Goal: Check status: Check status

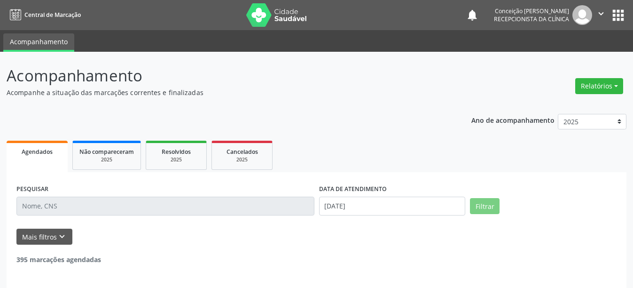
click at [69, 206] on input "text" at bounding box center [165, 206] width 298 height 19
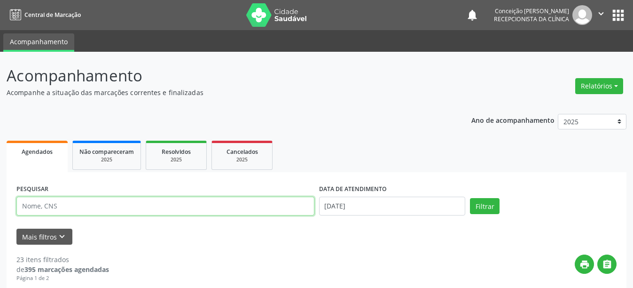
click at [43, 207] on input "text" at bounding box center [165, 206] width 298 height 19
type input "801434368863041"
click at [470, 198] on button "Filtrar" at bounding box center [485, 206] width 30 height 16
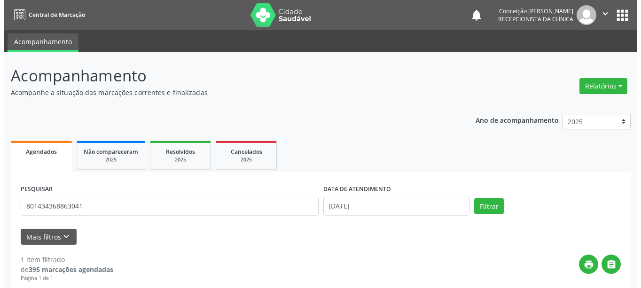
scroll to position [138, 0]
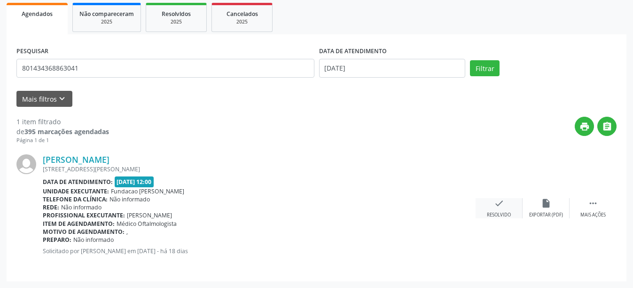
click at [509, 198] on div "check Resolvido" at bounding box center [499, 208] width 47 height 20
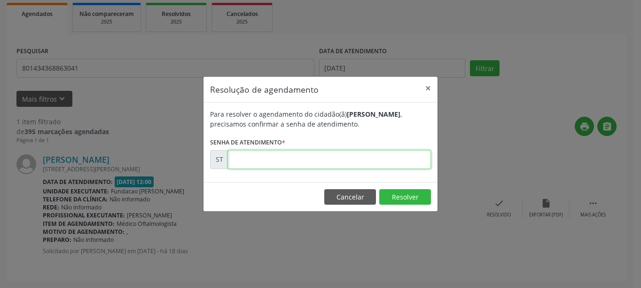
click at [316, 155] on input "text" at bounding box center [329, 159] width 203 height 19
type input "00024075"
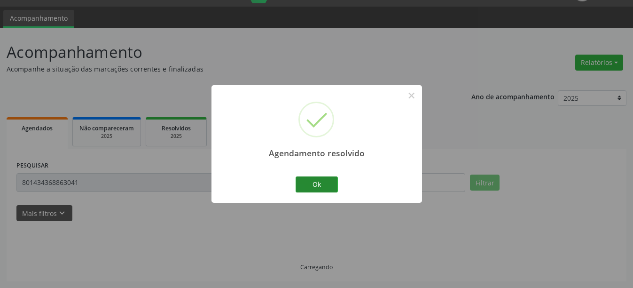
scroll to position [3, 0]
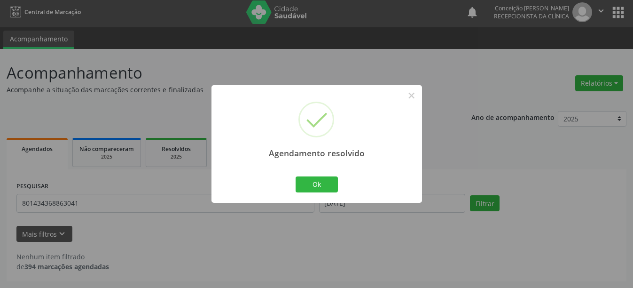
click at [324, 193] on div "Ok Cancel" at bounding box center [316, 184] width 47 height 20
click at [310, 182] on button "Ok" at bounding box center [317, 184] width 42 height 16
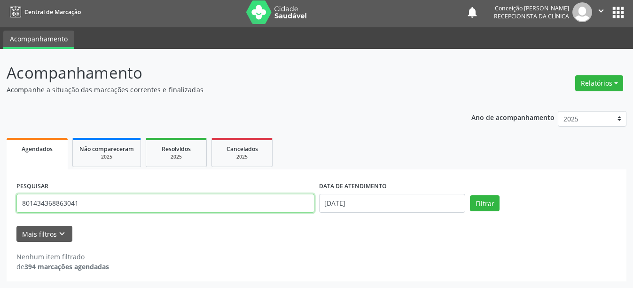
drag, startPoint x: 84, startPoint y: 207, endPoint x: 0, endPoint y: 201, distance: 83.9
click at [0, 201] on div "Acompanhamento Acompanhe a situação das marcações correntes e finalizadas Relat…" at bounding box center [316, 168] width 633 height 239
type input "898004534309335"
click at [470, 195] on button "Filtrar" at bounding box center [485, 203] width 30 height 16
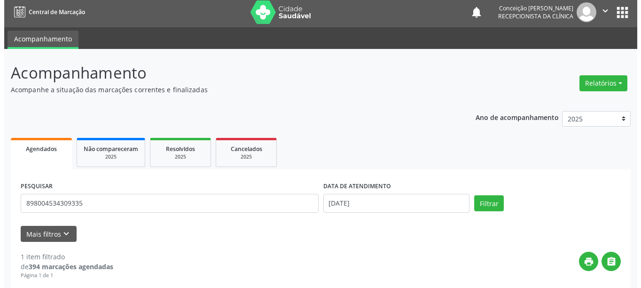
scroll to position [138, 0]
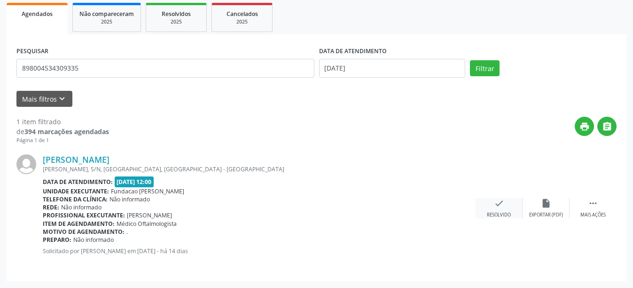
click at [512, 216] on div "check Resolvido" at bounding box center [499, 208] width 47 height 20
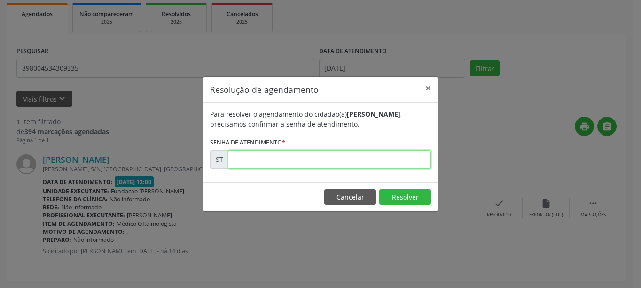
click at [309, 158] on input "text" at bounding box center [329, 159] width 203 height 19
type input "00025551"
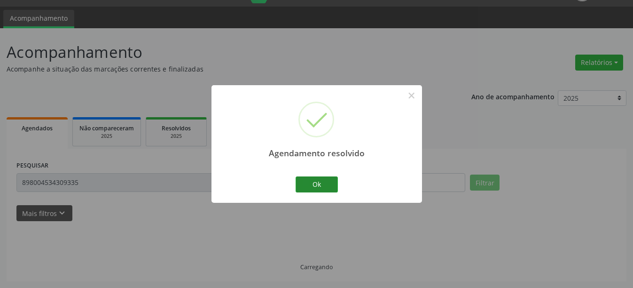
scroll to position [3, 0]
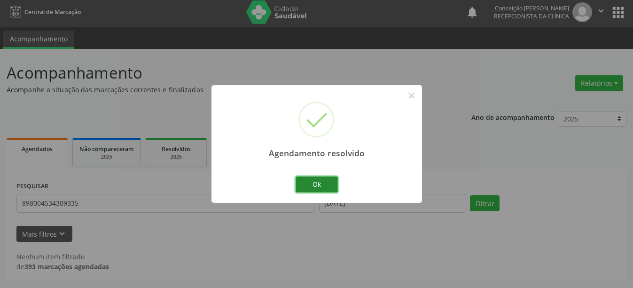
click at [331, 184] on button "Ok" at bounding box center [317, 184] width 42 height 16
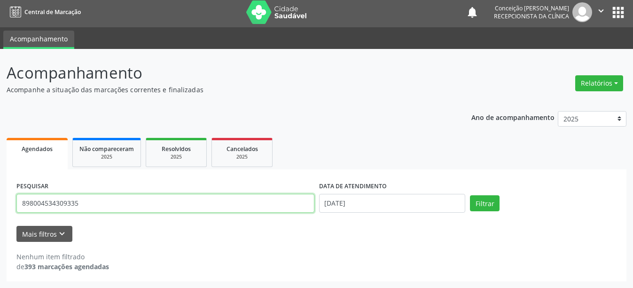
drag, startPoint x: 204, startPoint y: 208, endPoint x: 0, endPoint y: 182, distance: 205.4
click at [0, 182] on div "Acompanhamento Acompanhe a situação das marcações correntes e finalizadas Relat…" at bounding box center [316, 168] width 633 height 239
type input "700502194756450"
click at [470, 195] on button "Filtrar" at bounding box center [485, 203] width 30 height 16
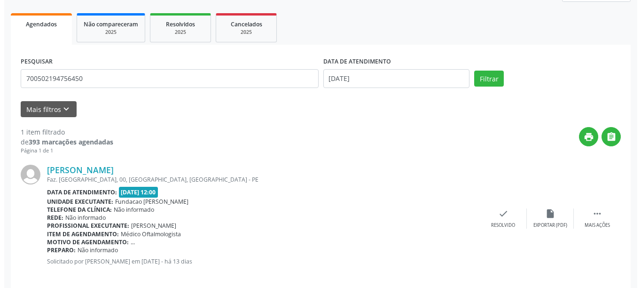
scroll to position [138, 0]
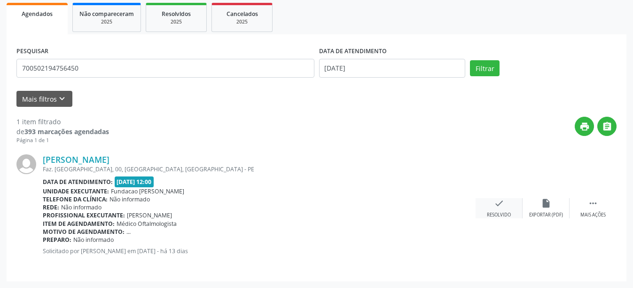
click at [495, 210] on div "check Resolvido" at bounding box center [499, 208] width 47 height 20
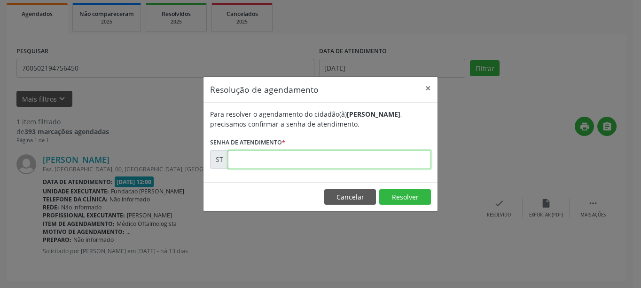
click at [346, 150] on input "text" at bounding box center [329, 159] width 203 height 19
type input "00025961"
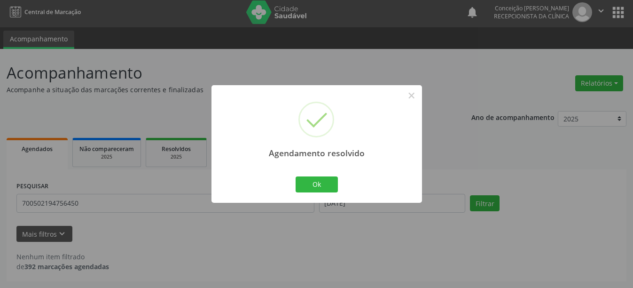
scroll to position [3, 0]
click at [332, 188] on button "Ok" at bounding box center [317, 184] width 42 height 16
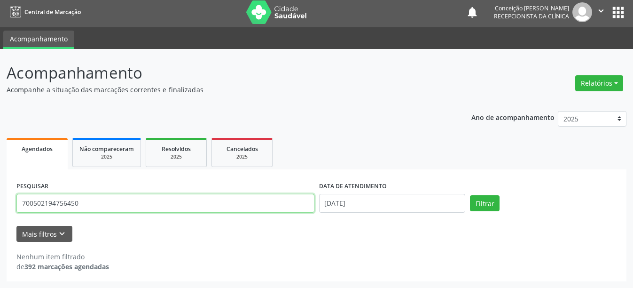
drag, startPoint x: 96, startPoint y: 206, endPoint x: 0, endPoint y: 193, distance: 96.8
click at [0, 193] on div "Acompanhamento Acompanhe a situação das marcações correntes e finalizadas Relat…" at bounding box center [316, 168] width 633 height 239
type input "708000840434421"
click at [470, 195] on button "Filtrar" at bounding box center [485, 203] width 30 height 16
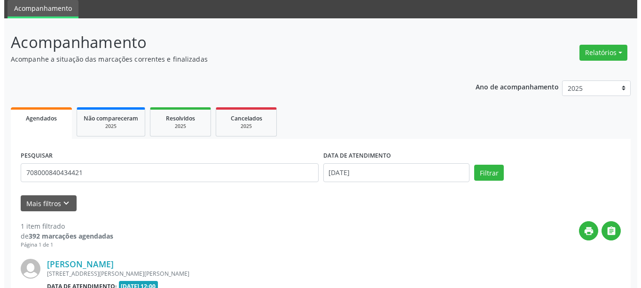
scroll to position [127, 0]
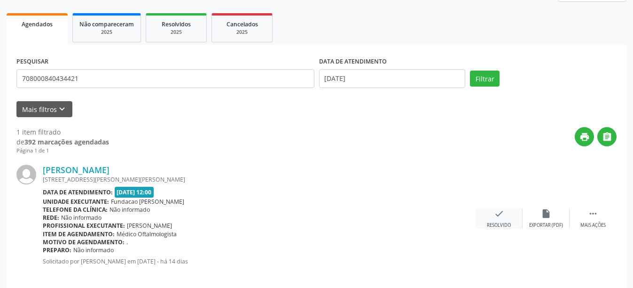
click at [500, 220] on div "check Resolvido" at bounding box center [499, 218] width 47 height 20
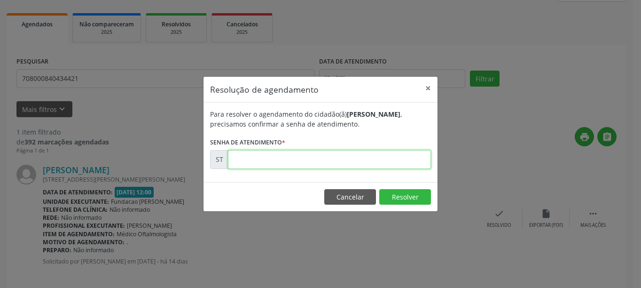
click at [327, 162] on input "text" at bounding box center [329, 159] width 203 height 19
type input "00025554"
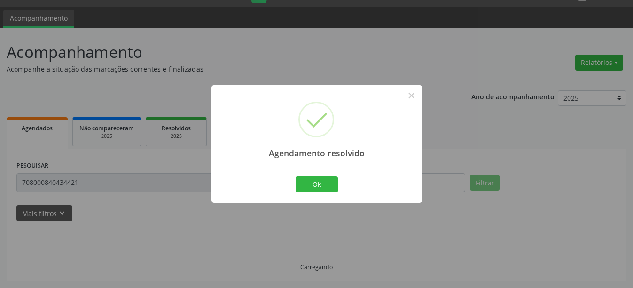
scroll to position [3, 0]
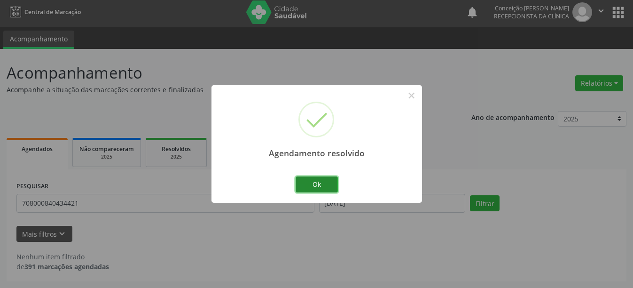
click at [319, 186] on button "Ok" at bounding box center [317, 184] width 42 height 16
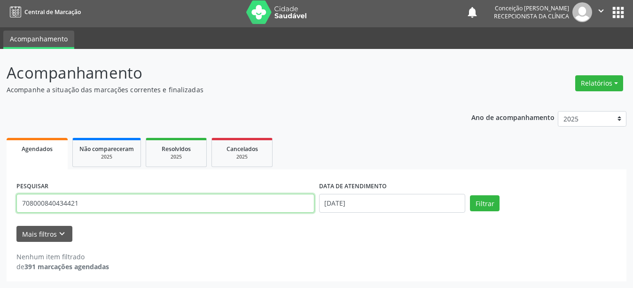
drag, startPoint x: 78, startPoint y: 207, endPoint x: 0, endPoint y: 214, distance: 77.8
click at [0, 214] on div "Acompanhamento Acompanhe a situação das marcações correntes e finalizadas Relat…" at bounding box center [316, 168] width 633 height 239
type input "707104864119520"
click at [470, 195] on button "Filtrar" at bounding box center [485, 203] width 30 height 16
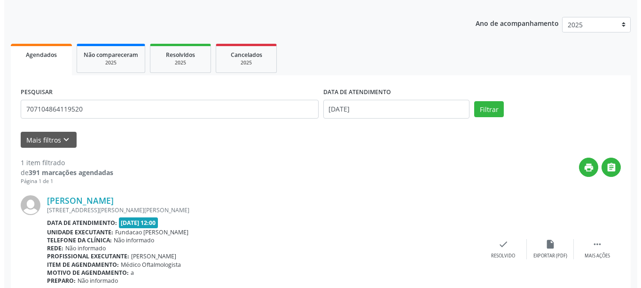
scroll to position [138, 0]
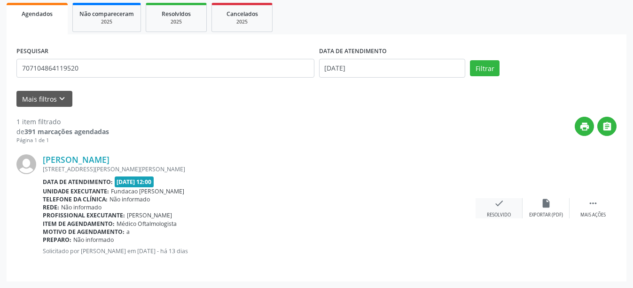
click at [505, 216] on div "Resolvido" at bounding box center [499, 215] width 24 height 7
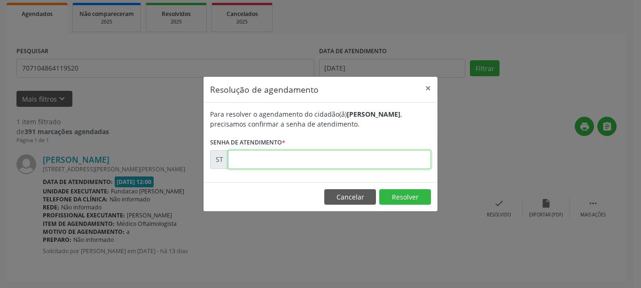
click at [297, 166] on input "text" at bounding box center [329, 159] width 203 height 19
type input "00025887"
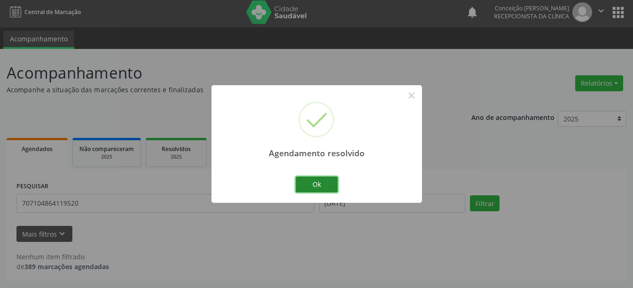
scroll to position [3, 0]
click at [325, 184] on button "Ok" at bounding box center [317, 184] width 42 height 16
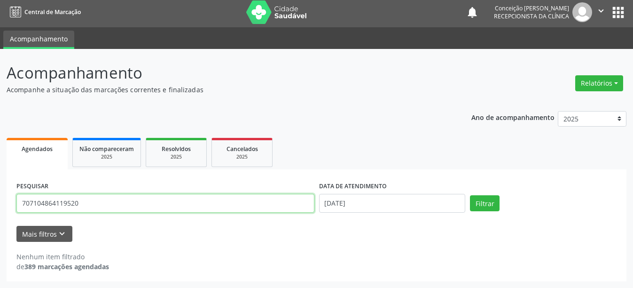
drag, startPoint x: 106, startPoint y: 210, endPoint x: 0, endPoint y: 200, distance: 106.3
click at [0, 200] on div "Acompanhamento Acompanhe a situação das marcações correntes e finalizadas Relat…" at bounding box center [316, 168] width 633 height 239
type input "700207455592623"
click at [470, 195] on button "Filtrar" at bounding box center [485, 203] width 30 height 16
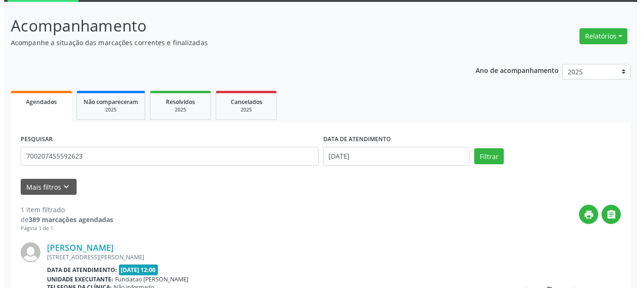
scroll to position [138, 0]
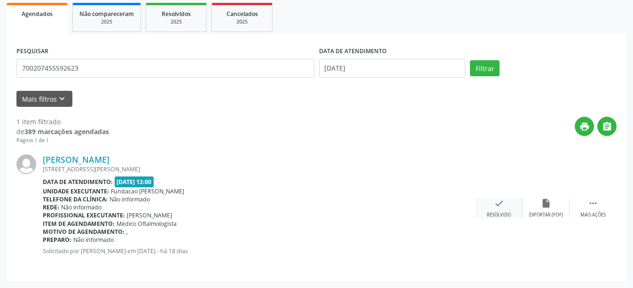
click at [506, 204] on div "check Resolvido" at bounding box center [499, 208] width 47 height 20
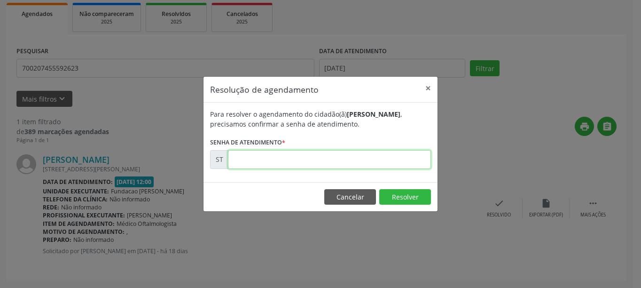
click at [295, 163] on input "text" at bounding box center [329, 159] width 203 height 19
type input "00024062"
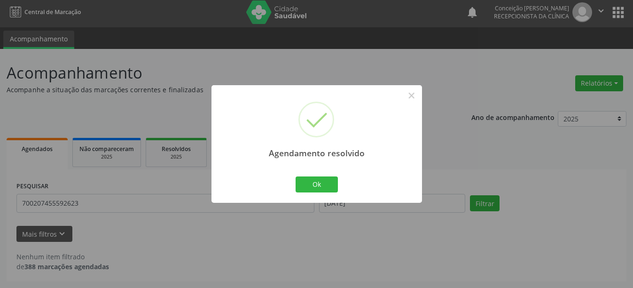
scroll to position [3, 0]
click at [312, 187] on button "Ok" at bounding box center [317, 184] width 42 height 16
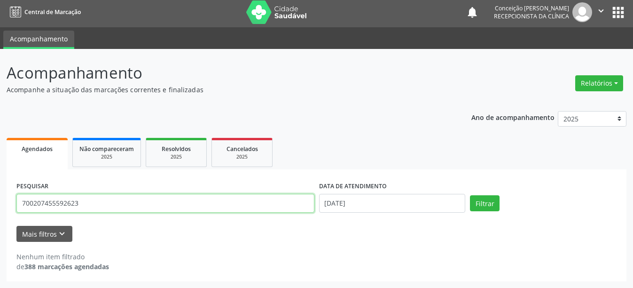
drag, startPoint x: 79, startPoint y: 201, endPoint x: 0, endPoint y: 168, distance: 85.6
click at [0, 168] on div "Acompanhamento Acompanhe a situação das marcações correntes e finalizadas Relat…" at bounding box center [316, 168] width 633 height 239
type input "708200689645145"
click at [470, 195] on button "Filtrar" at bounding box center [485, 203] width 30 height 16
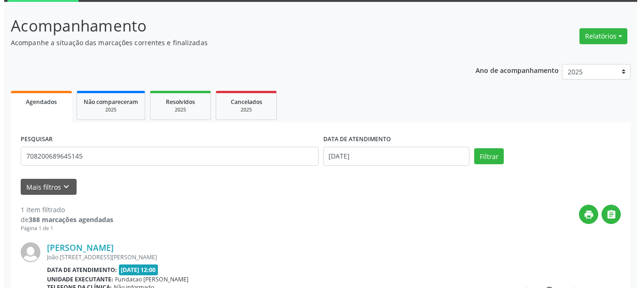
scroll to position [138, 0]
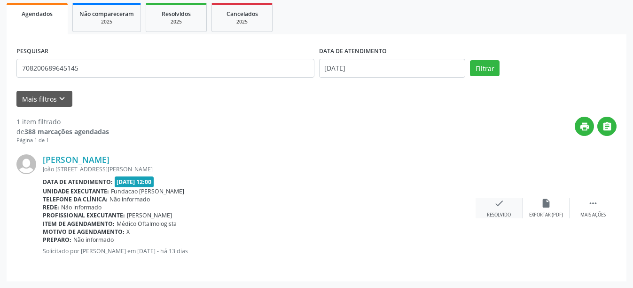
click at [501, 214] on div "Resolvido" at bounding box center [499, 215] width 24 height 7
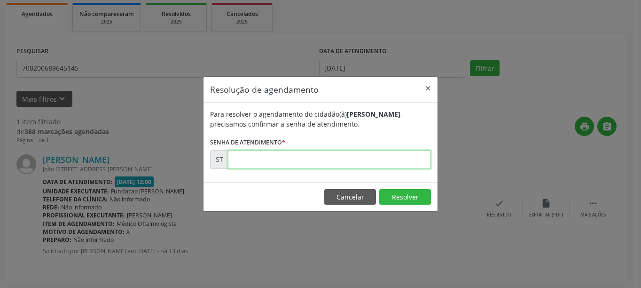
click at [309, 157] on input "text" at bounding box center [329, 159] width 203 height 19
type input "00025992"
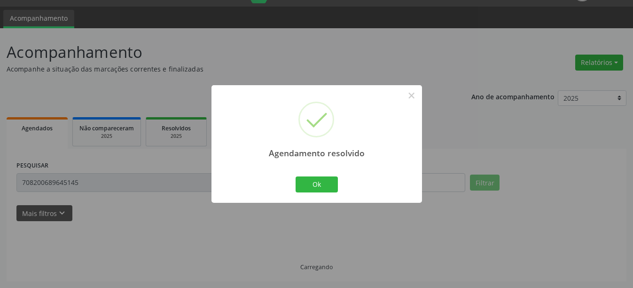
scroll to position [3, 0]
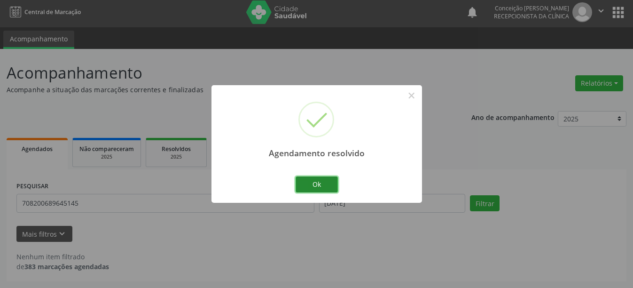
click at [330, 184] on button "Ok" at bounding box center [317, 184] width 42 height 16
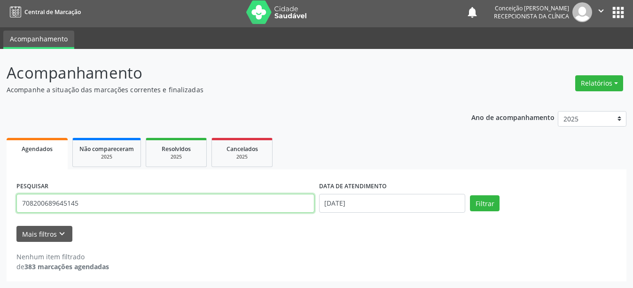
drag, startPoint x: 95, startPoint y: 205, endPoint x: 0, endPoint y: 204, distance: 94.5
click at [0, 204] on div "Acompanhamento Acompanhe a situação das marcações correntes e finalizadas Relat…" at bounding box center [316, 168] width 633 height 239
type input "898003925507339"
click at [470, 195] on button "Filtrar" at bounding box center [485, 203] width 30 height 16
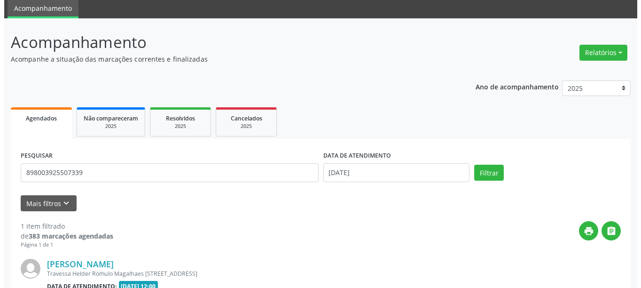
scroll to position [127, 0]
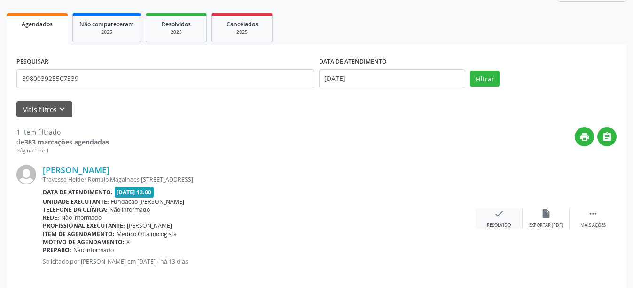
click at [494, 215] on icon "check" at bounding box center [499, 213] width 10 height 10
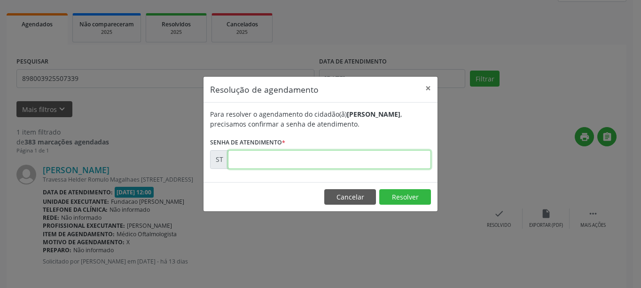
click at [316, 154] on input "text" at bounding box center [329, 159] width 203 height 19
type input "00025981"
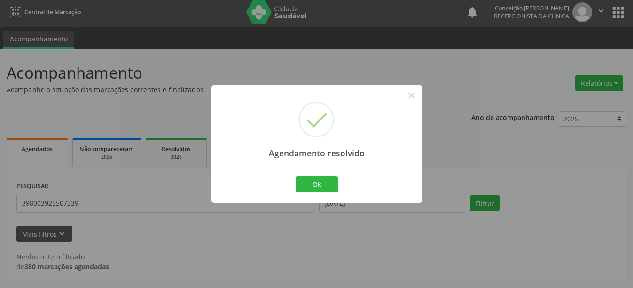
scroll to position [3, 0]
click at [317, 182] on button "Ok" at bounding box center [317, 184] width 42 height 16
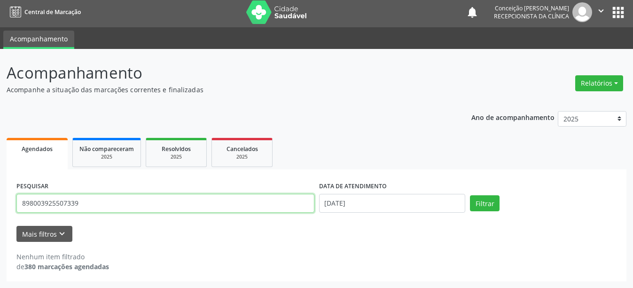
drag, startPoint x: 85, startPoint y: 197, endPoint x: 87, endPoint y: 206, distance: 9.1
click at [87, 206] on input "898003925507339" at bounding box center [165, 203] width 298 height 19
type input "8"
type input "704605128456120"
click at [470, 195] on button "Filtrar" at bounding box center [485, 203] width 30 height 16
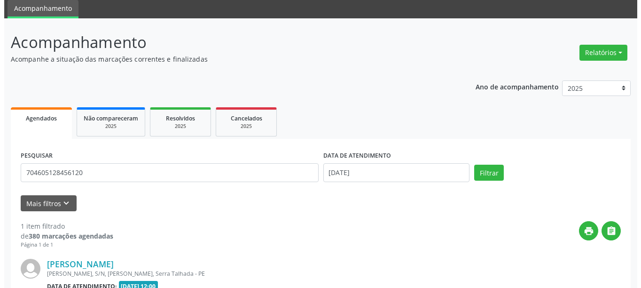
scroll to position [127, 0]
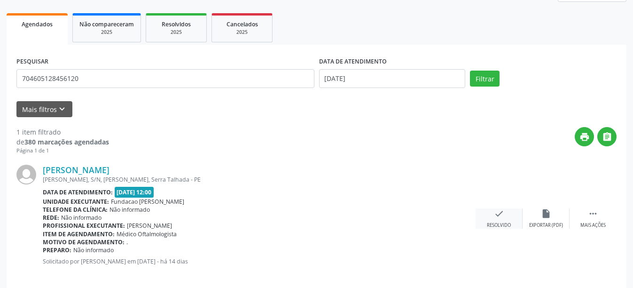
click at [503, 222] on div "Resolvido" at bounding box center [499, 225] width 24 height 7
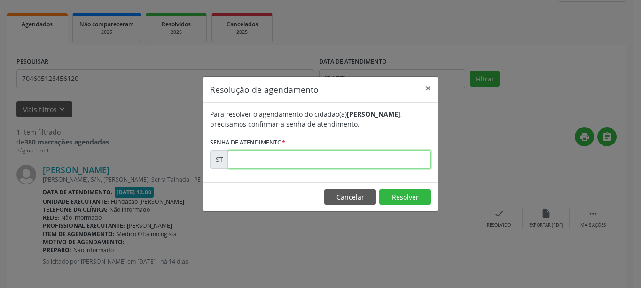
click at [316, 162] on input "text" at bounding box center [329, 159] width 203 height 19
type input "00025550"
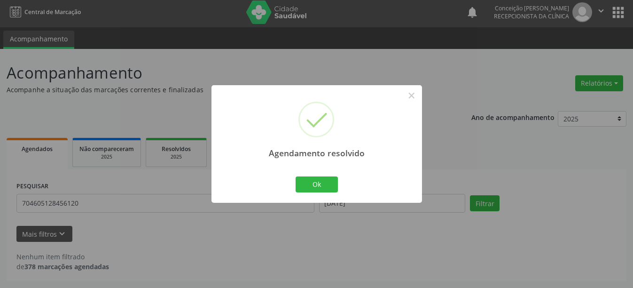
scroll to position [3, 0]
click at [325, 182] on button "Ok" at bounding box center [317, 184] width 42 height 16
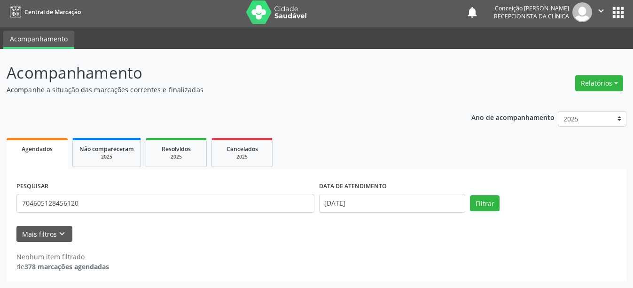
scroll to position [0, 0]
